Goal: Task Accomplishment & Management: Use online tool/utility

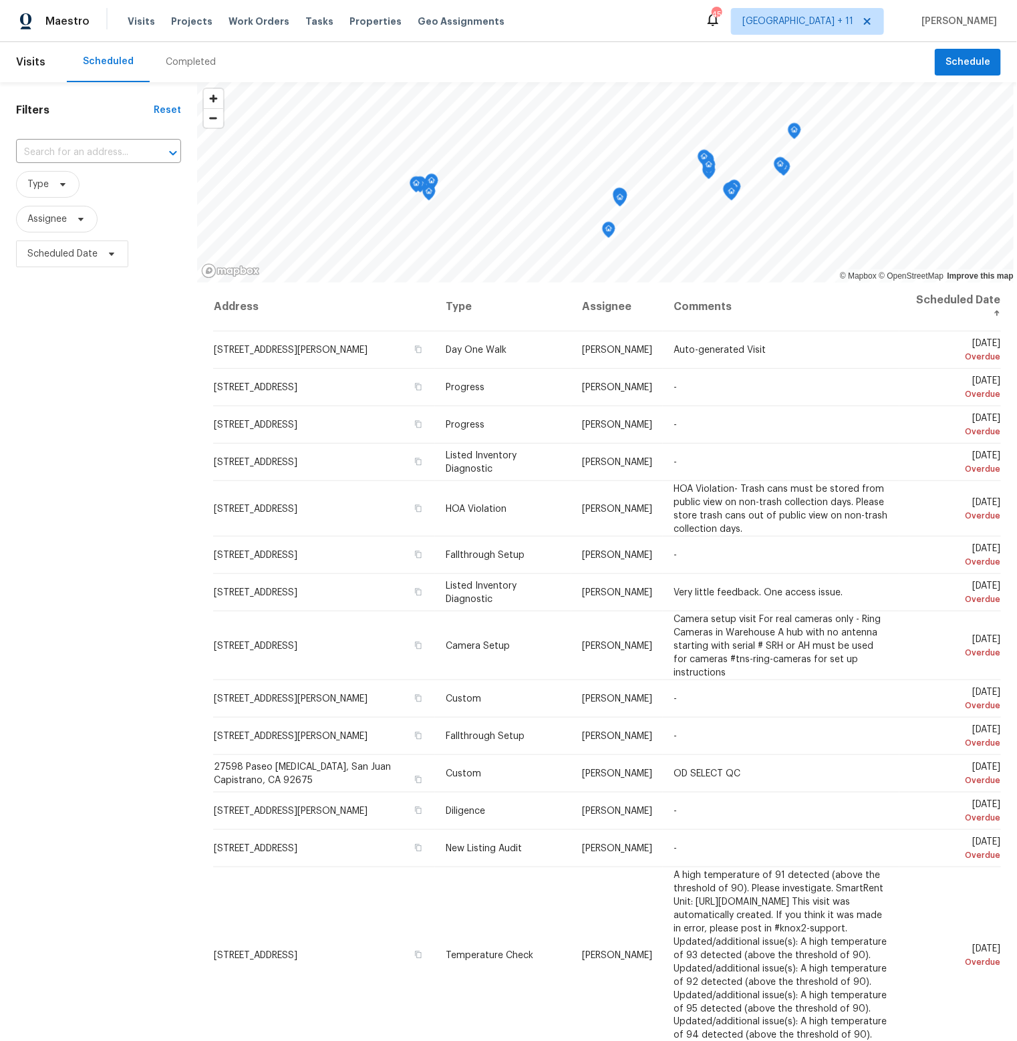
click at [197, 20] on span "Projects" at bounding box center [191, 21] width 41 height 13
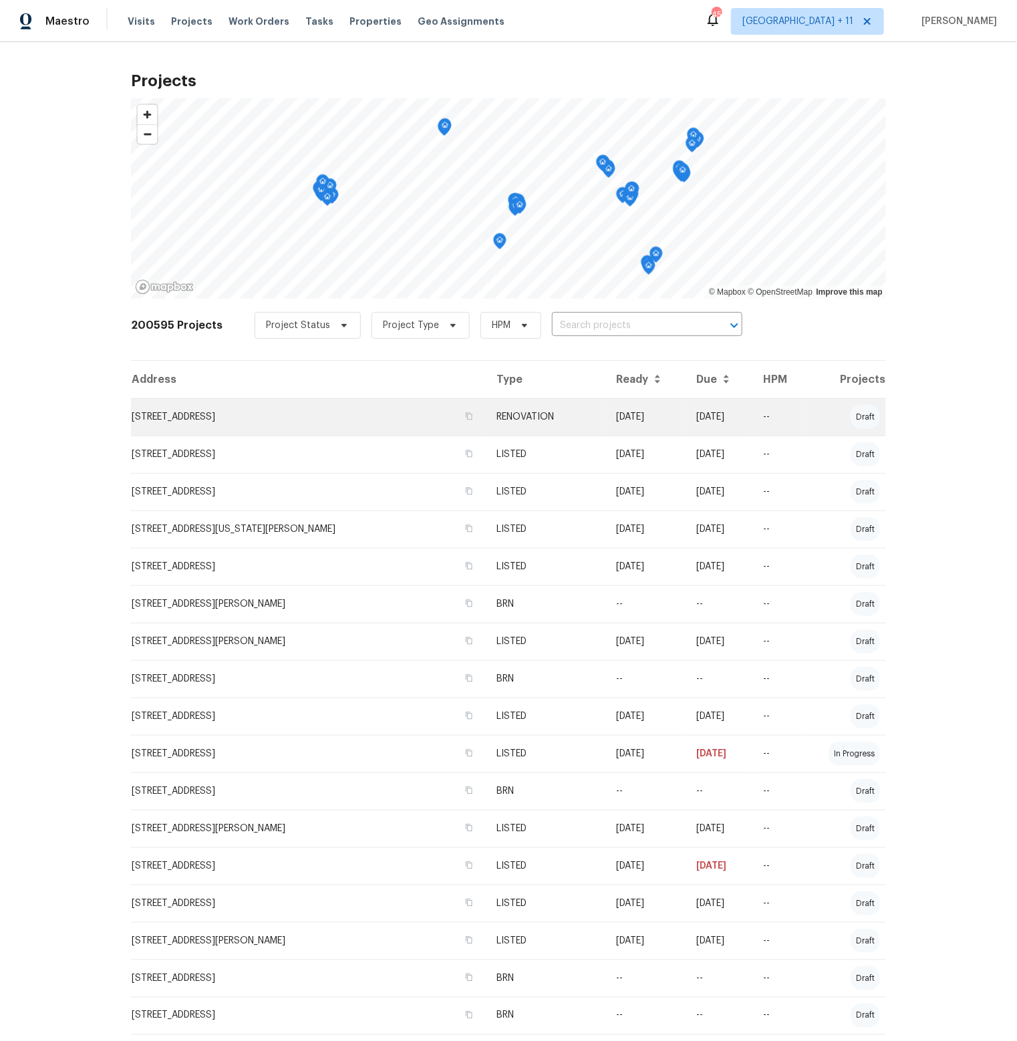
click at [274, 413] on td "[STREET_ADDRESS]" at bounding box center [308, 416] width 355 height 37
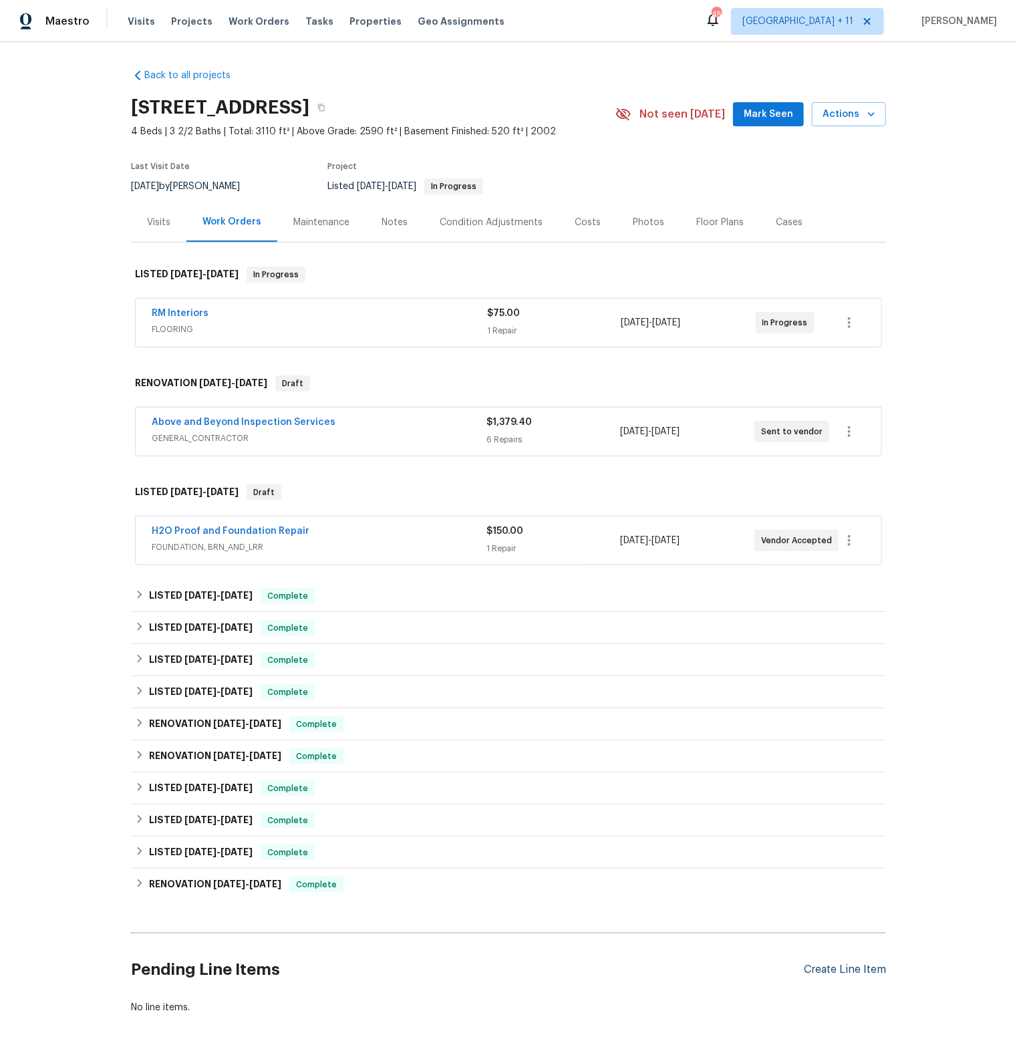
click at [845, 967] on div "Create Line Item" at bounding box center [845, 970] width 82 height 13
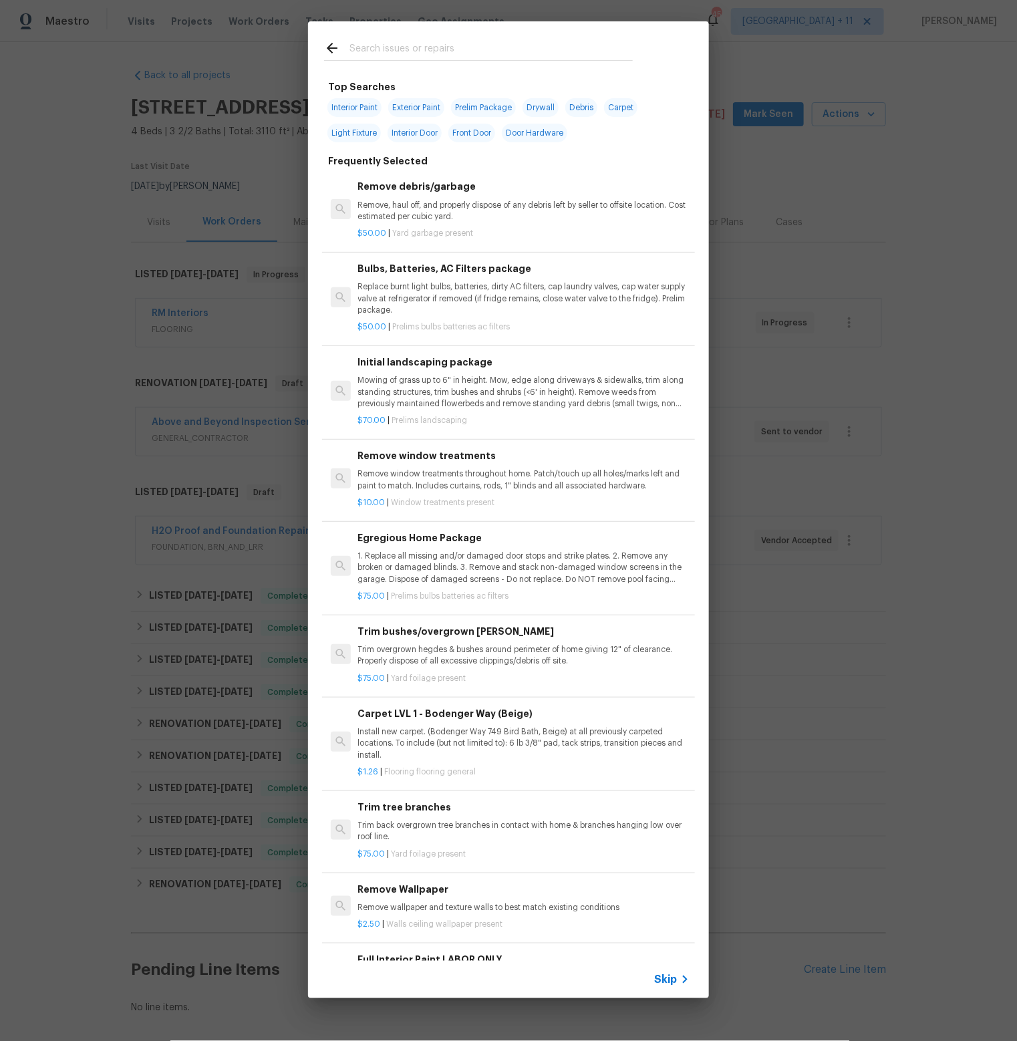
scroll to position [81, 0]
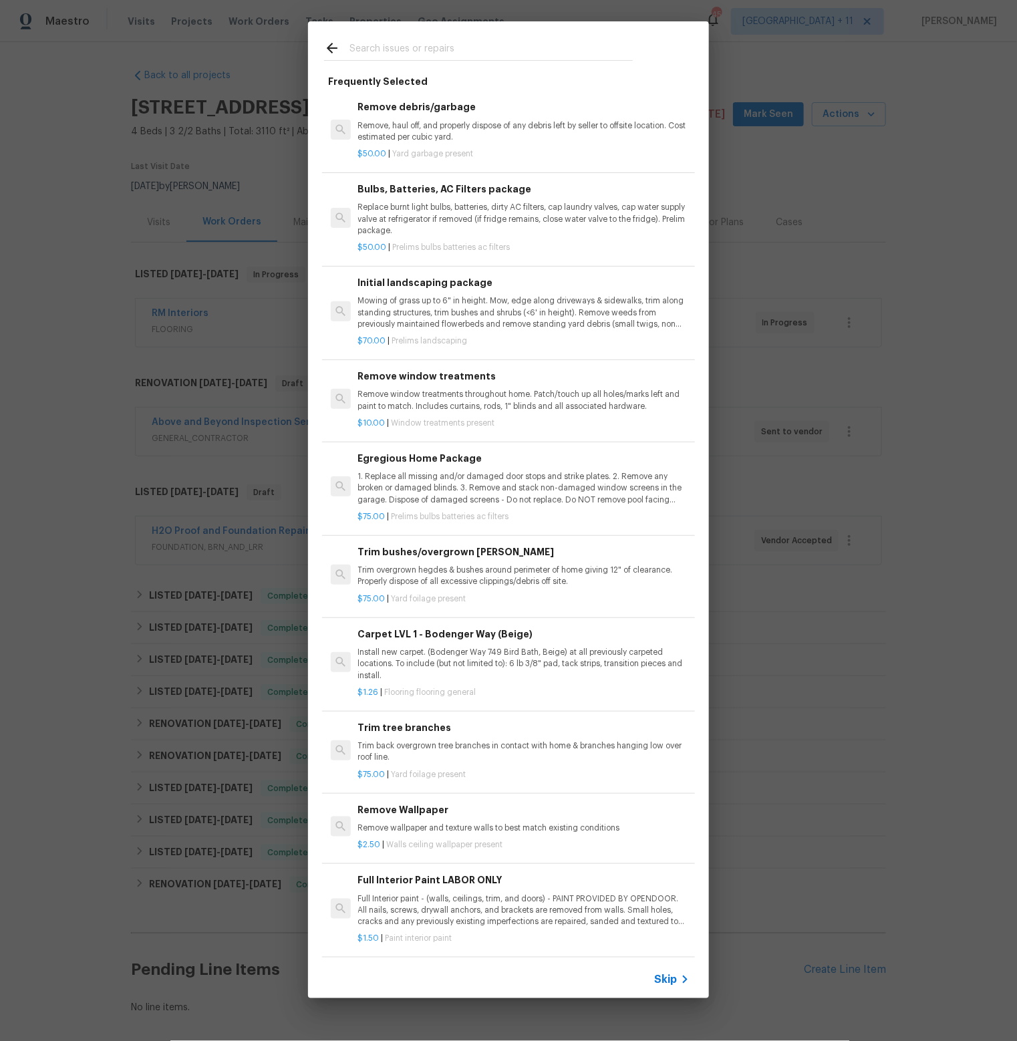
click at [406, 41] on input "text" at bounding box center [491, 50] width 283 height 20
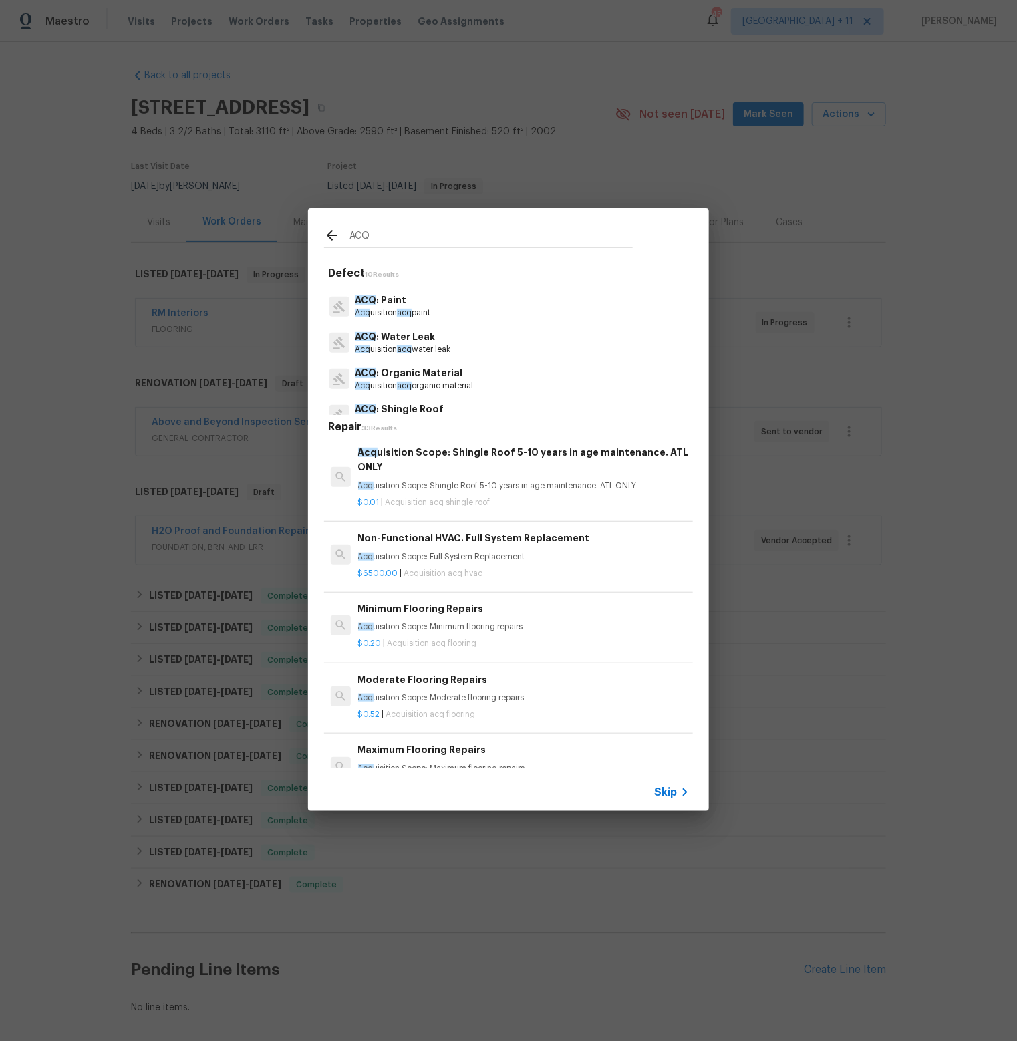
scroll to position [178, 0]
type input "ACQ"
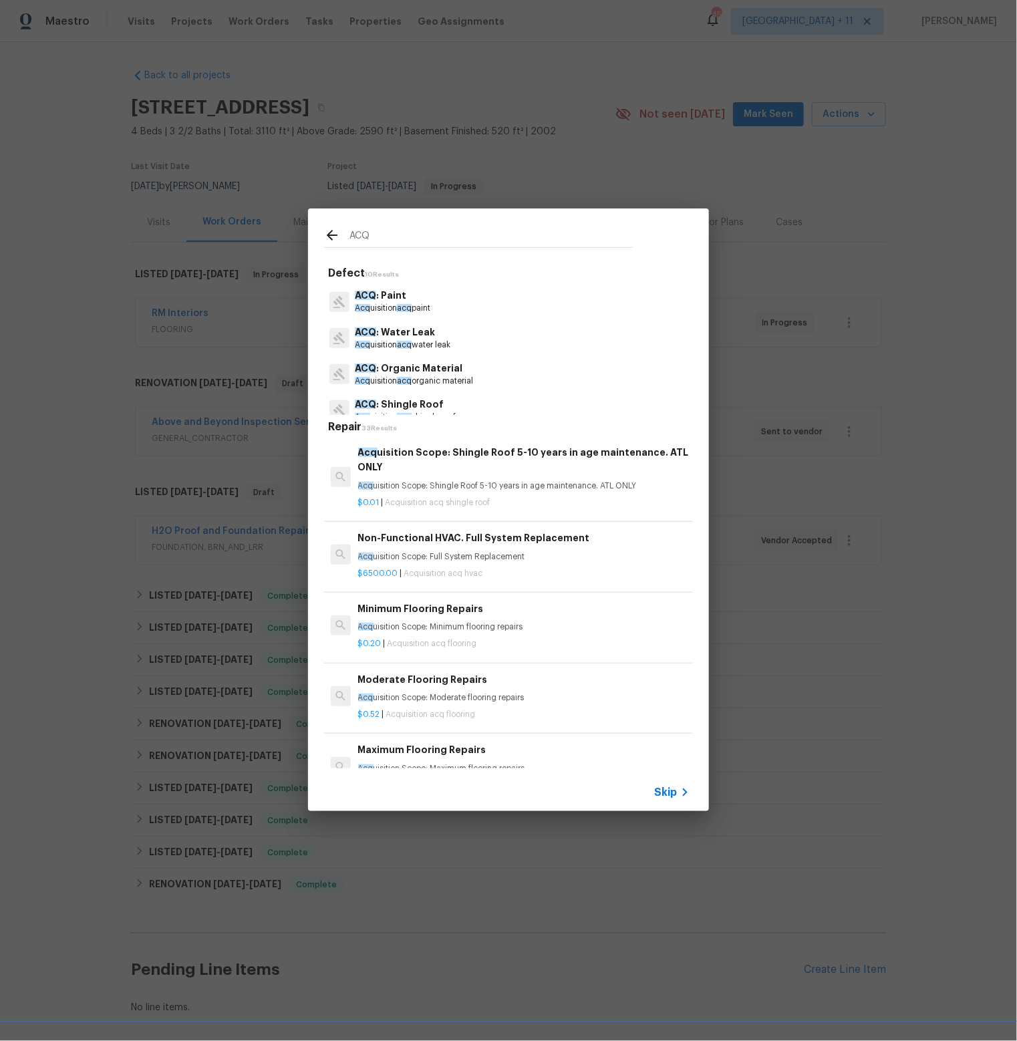
click at [383, 303] on p "Acq uisition acq paint" at bounding box center [393, 308] width 76 height 11
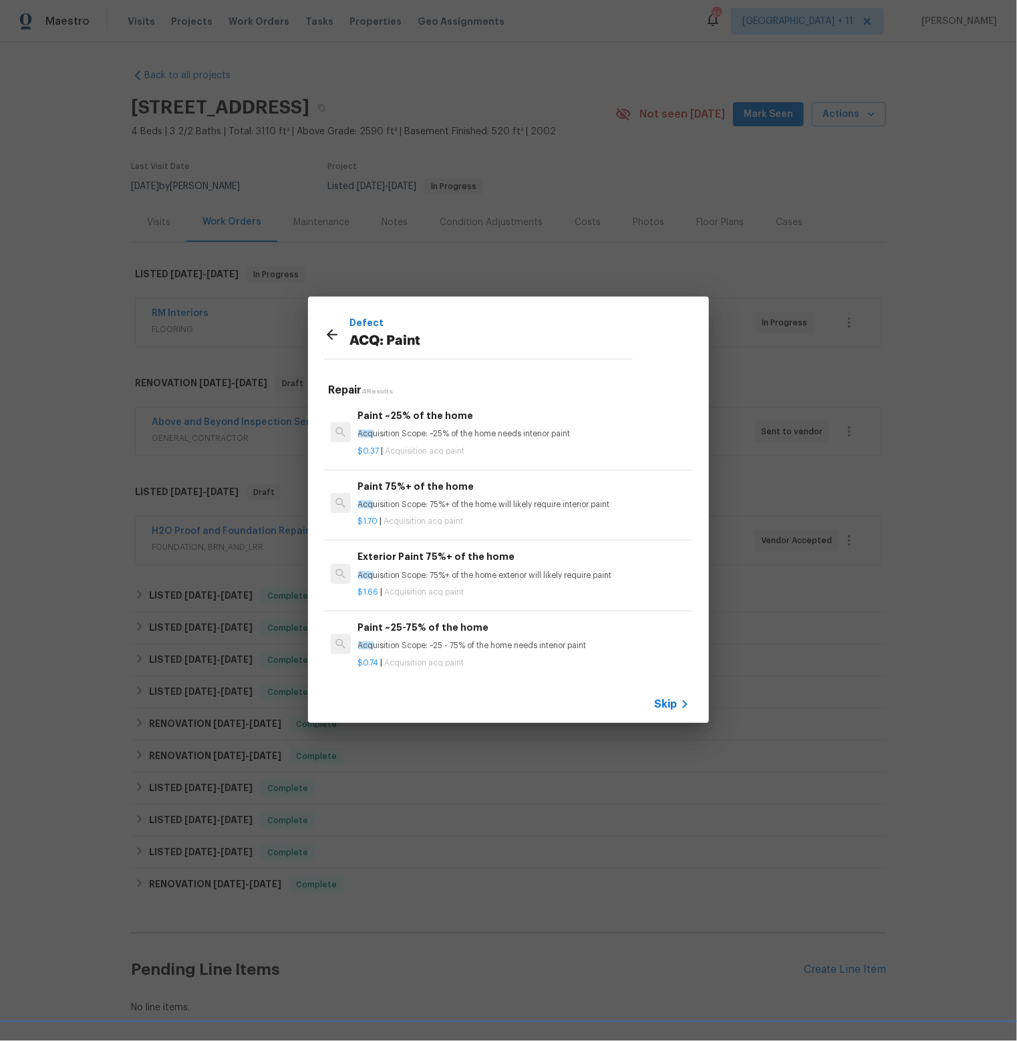
click at [513, 505] on p "Acq uisition Scope: 75%+ of the home will likely require interior paint" at bounding box center [524, 504] width 332 height 11
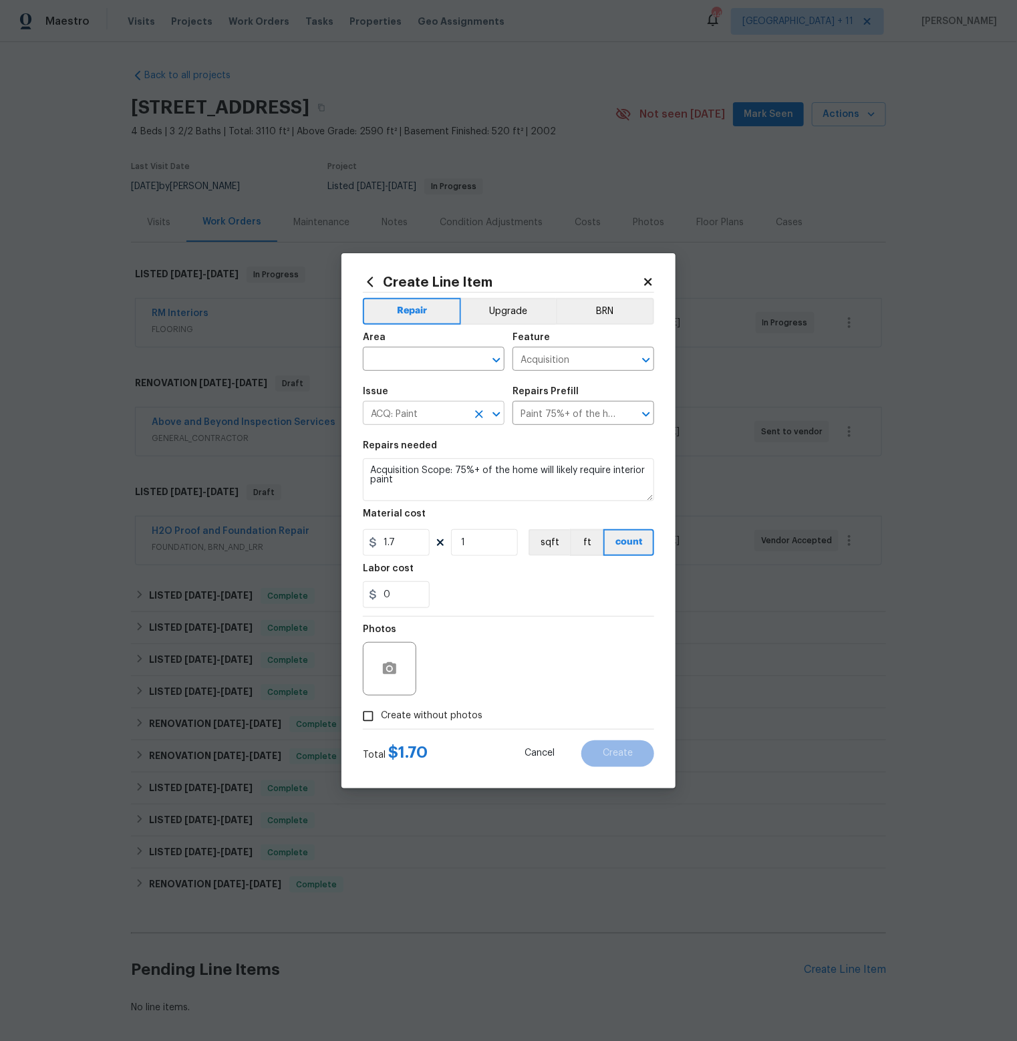
click at [445, 414] on input "ACQ: Paint" at bounding box center [415, 414] width 104 height 21
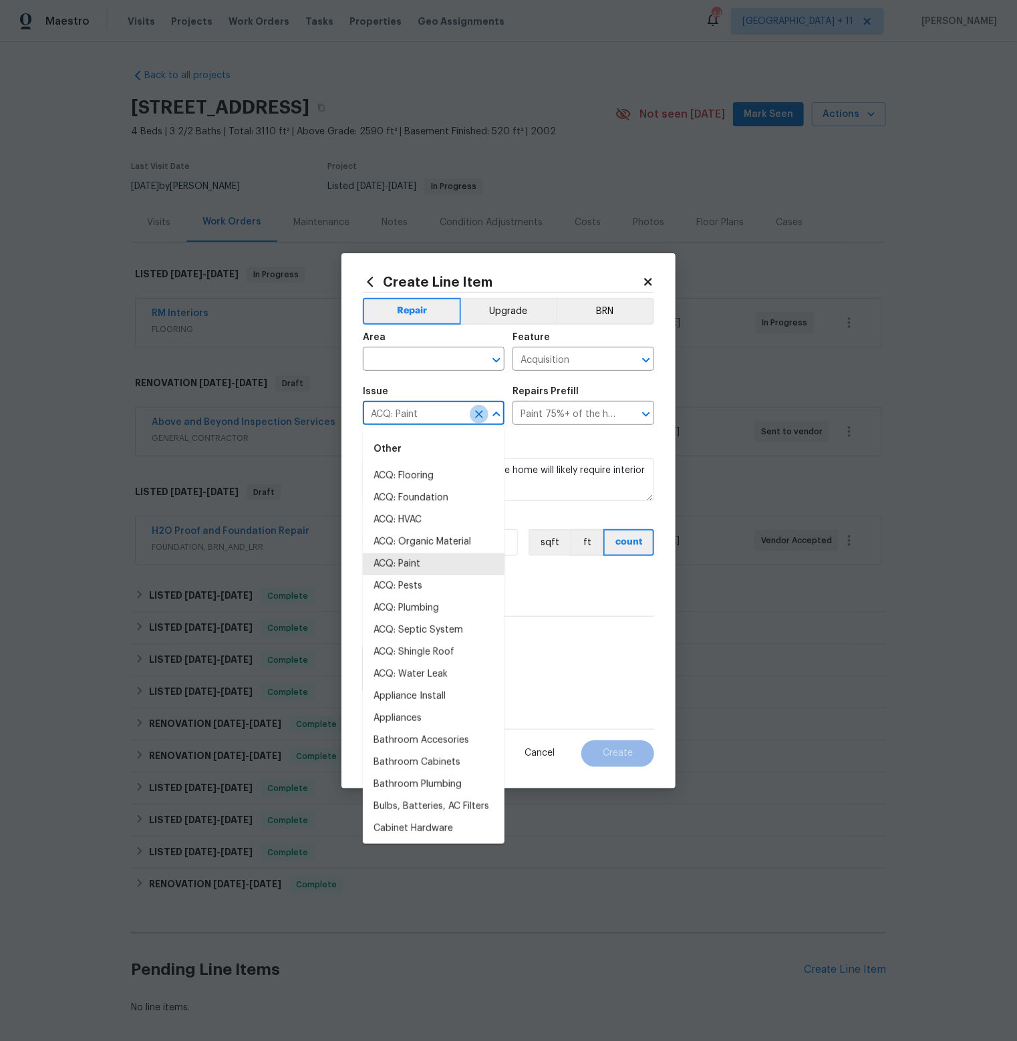
drag, startPoint x: 479, startPoint y: 412, endPoint x: 466, endPoint y: 412, distance: 12.7
click at [477, 412] on icon "Clear" at bounding box center [479, 414] width 13 height 13
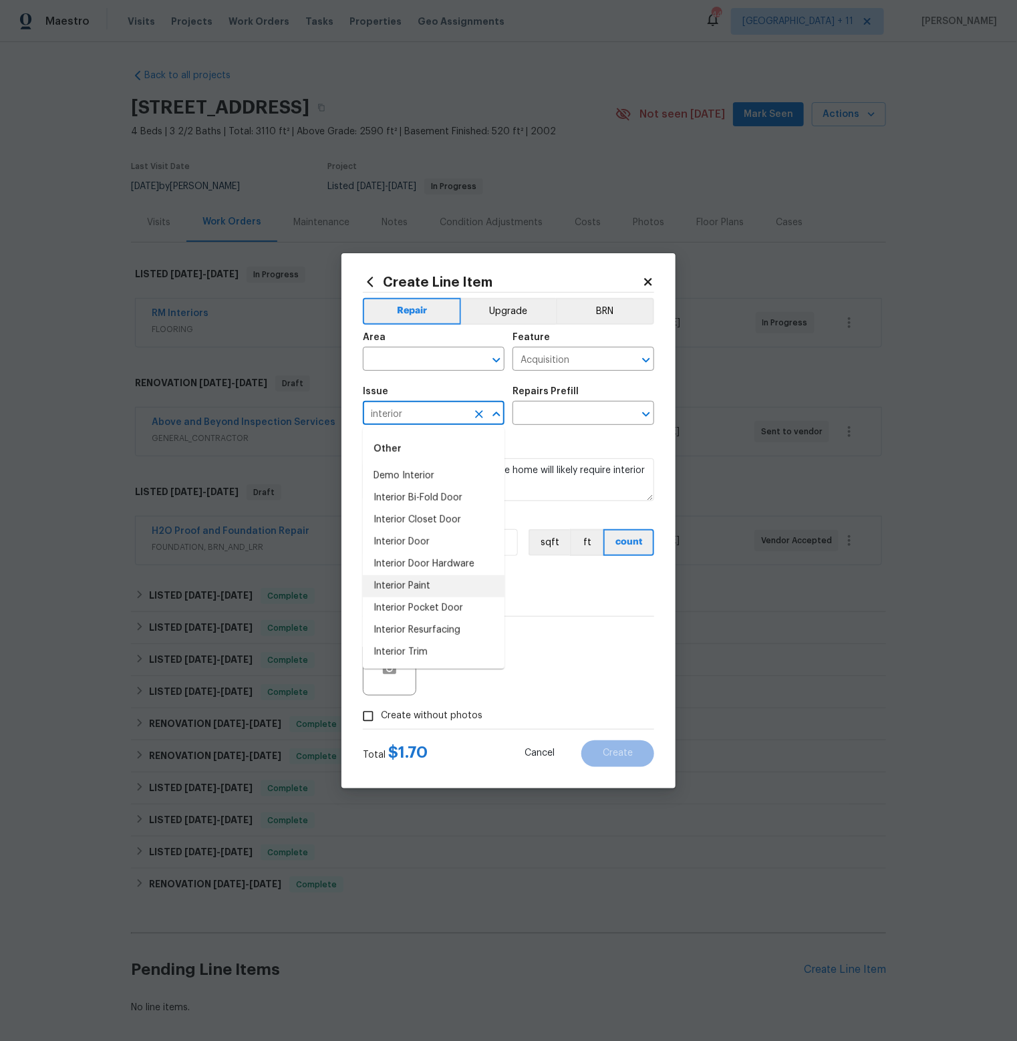
drag, startPoint x: 407, startPoint y: 589, endPoint x: 468, endPoint y: 537, distance: 79.7
click at [407, 589] on li "Interior Paint" at bounding box center [434, 587] width 142 height 22
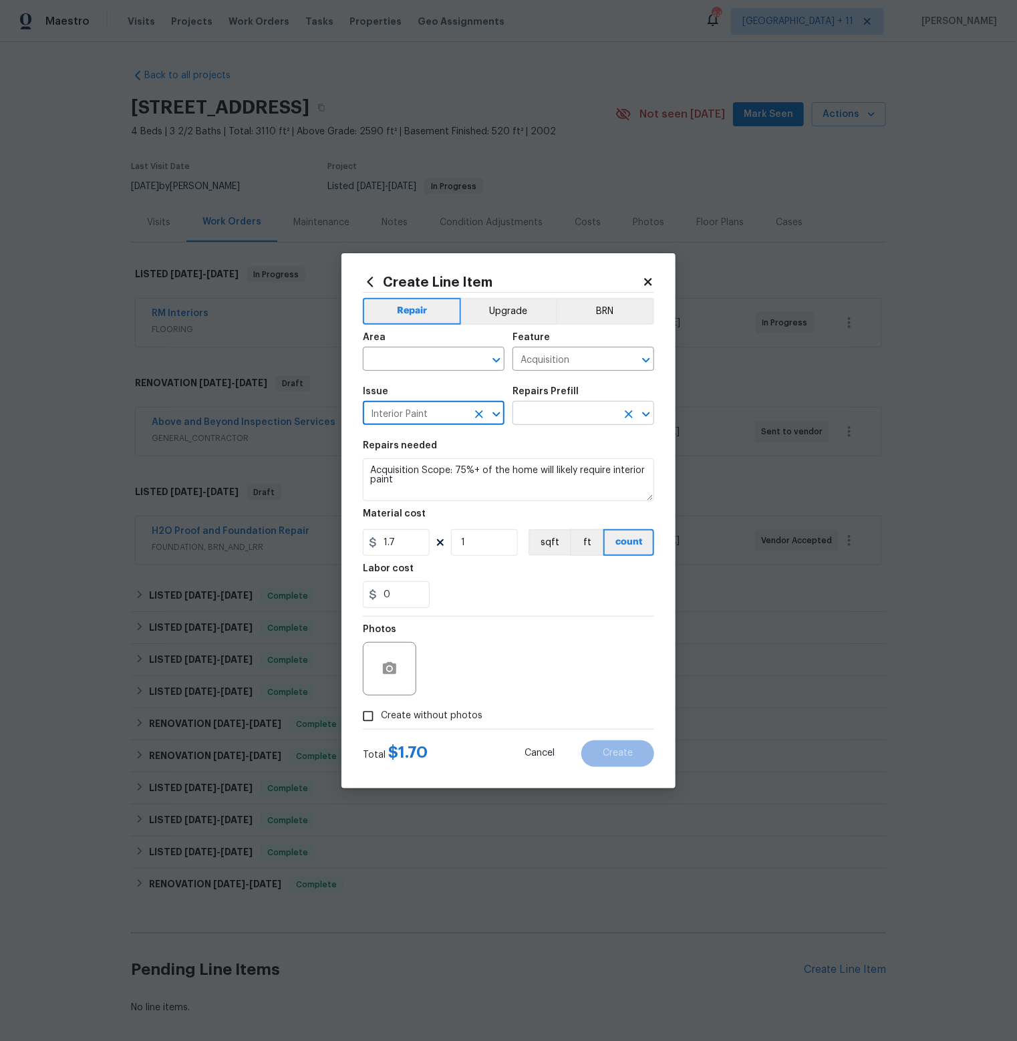
type input "Interior Paint"
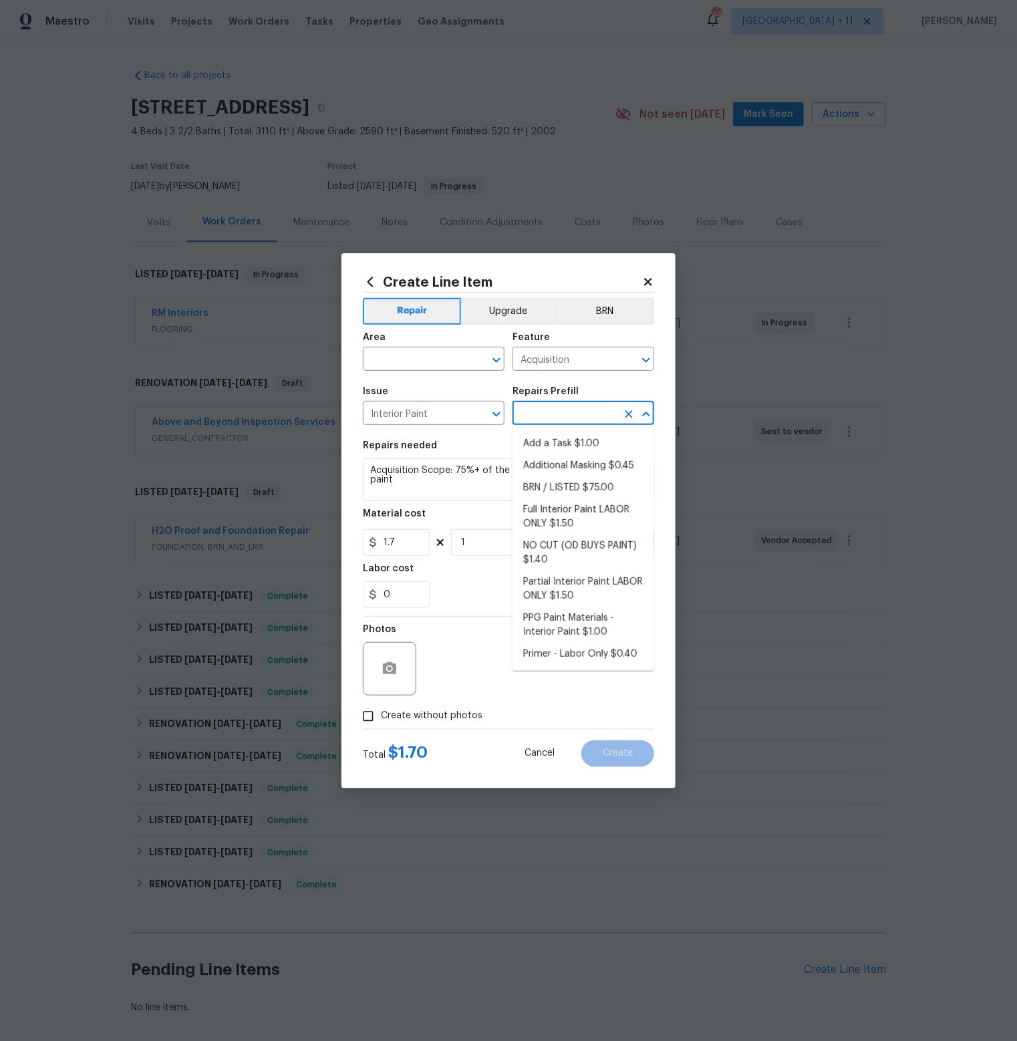
click at [589, 422] on input "text" at bounding box center [565, 414] width 104 height 21
click at [609, 586] on li "Partial Interior Paint LABOR ONLY $1.50" at bounding box center [584, 589] width 142 height 36
type input "Overall Paint"
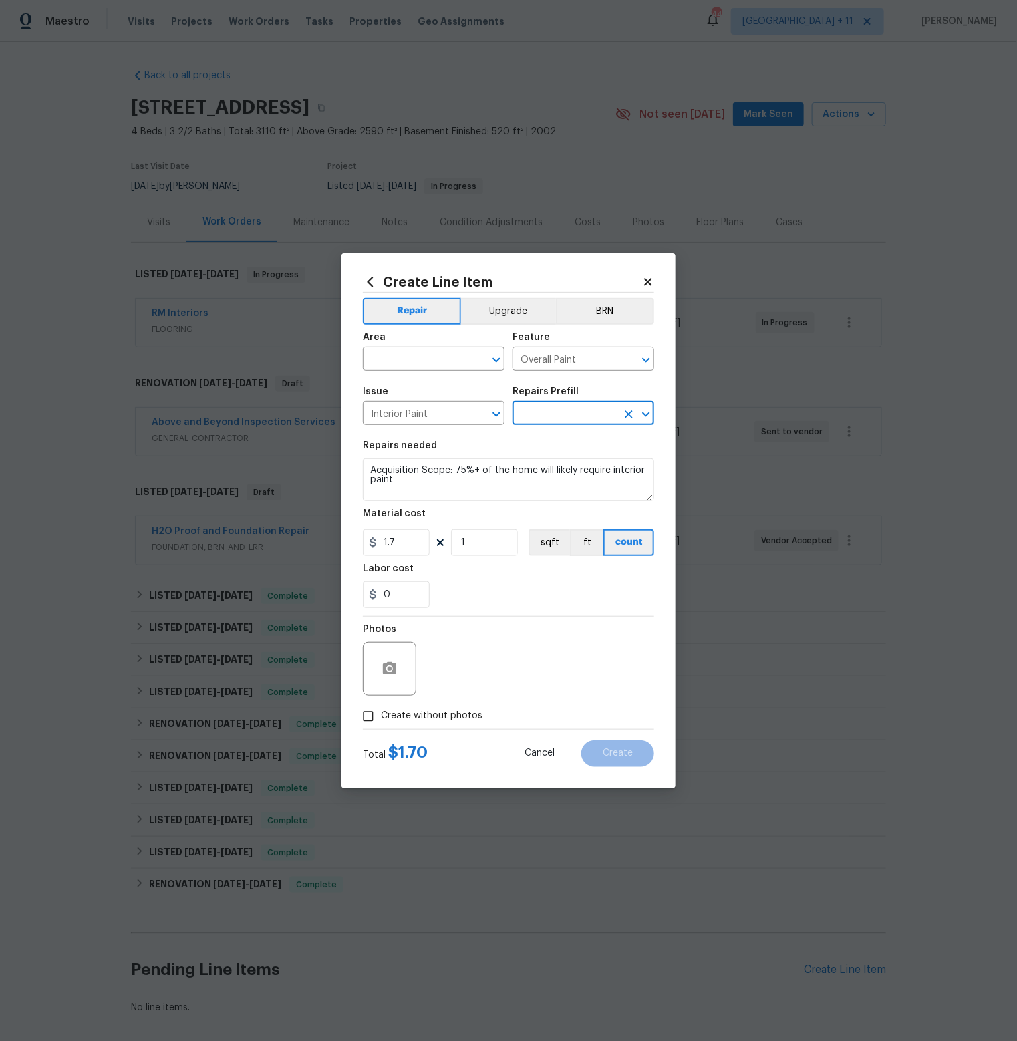
type input "Partial Interior Paint LABOR ONLY $1.50"
type textarea "Partial Interior paint - Prep, mask, and paint specified interior areas. Ensure…"
type input "1.5"
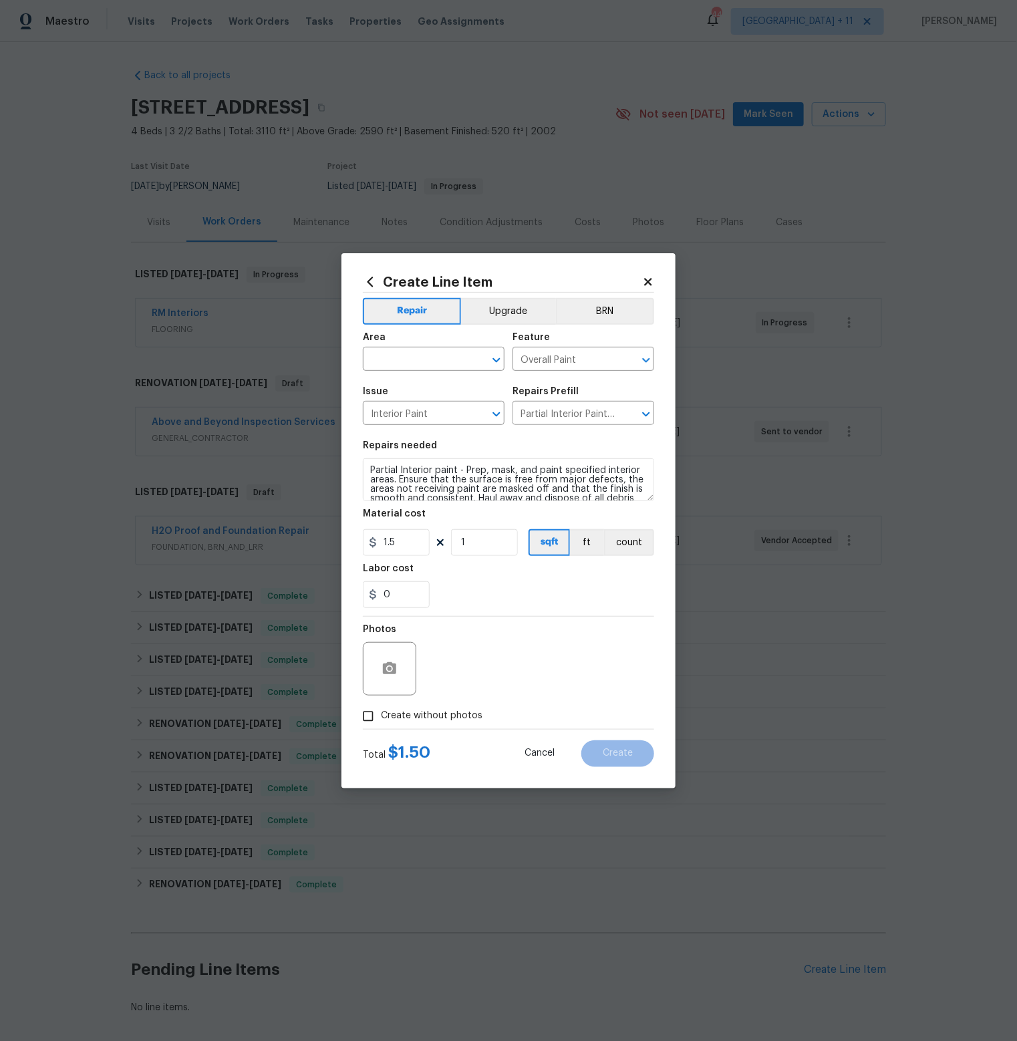
click at [665, 424] on div "Create Line Item Repair Upgrade BRN Area ​ Feature Overall Paint ​ Issue Interi…" at bounding box center [509, 520] width 334 height 535
click at [650, 278] on icon at bounding box center [647, 281] width 7 height 7
